Goal: Task Accomplishment & Management: Complete application form

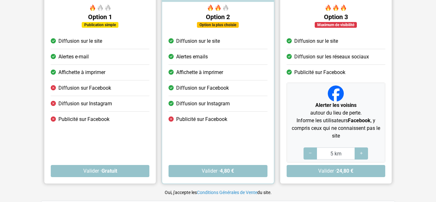
scroll to position [72, 0]
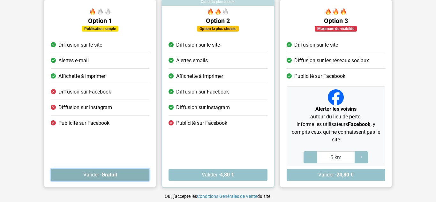
click at [128, 175] on button "Valider · Gratuit" at bounding box center [100, 175] width 99 height 12
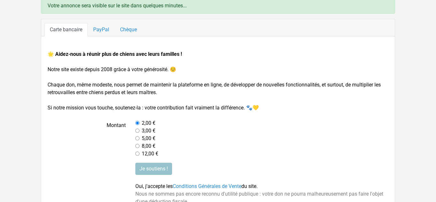
scroll to position [27, 0]
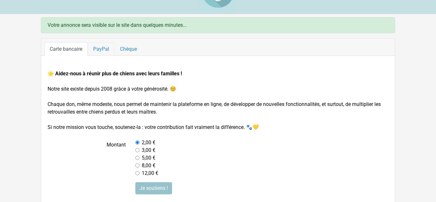
click at [111, 48] on link "PayPal" at bounding box center [101, 48] width 27 height 13
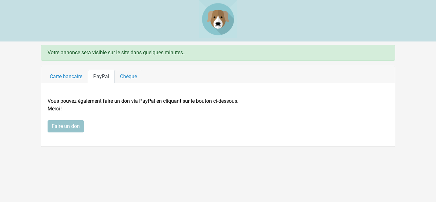
click at [127, 78] on link "Chèque" at bounding box center [128, 76] width 28 height 13
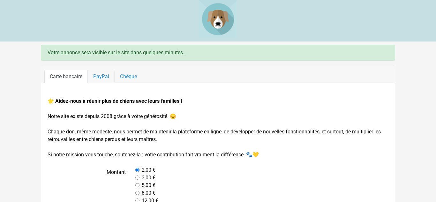
click at [111, 73] on link "PayPal" at bounding box center [101, 76] width 27 height 13
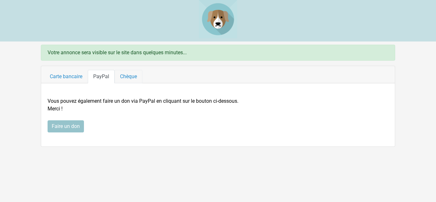
click at [127, 74] on link "Chèque" at bounding box center [128, 76] width 28 height 13
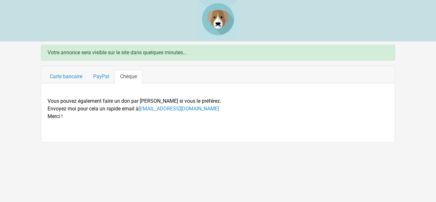
click at [178, 72] on ul "Carte bancaire PayPal Chèque" at bounding box center [217, 76] width 347 height 13
